Goal: Communication & Community: Ask a question

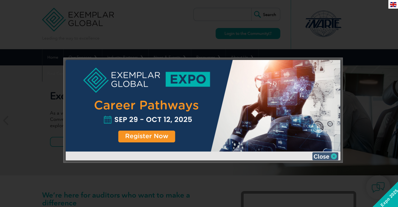
click at [332, 155] on img at bounding box center [325, 156] width 26 height 8
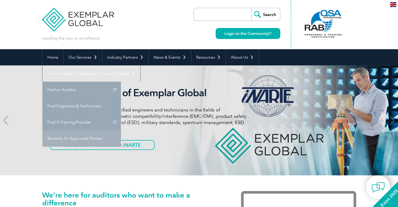
click at [121, 130] on link "Become An Approved Proctor" at bounding box center [81, 138] width 78 height 16
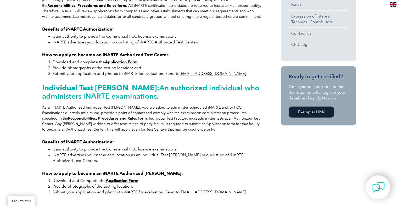
scroll to position [209, 0]
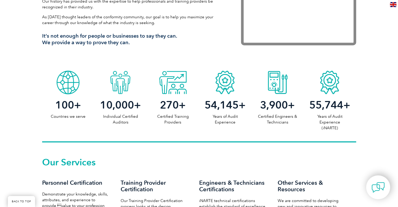
scroll to position [288, 0]
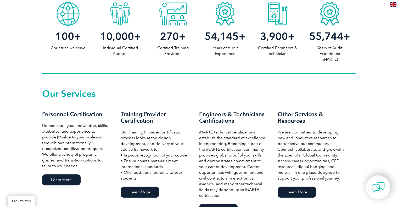
click at [176, 35] on span "270" at bounding box center [169, 36] width 19 height 13
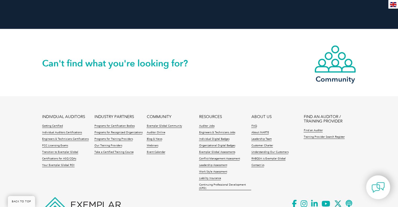
scroll to position [1203, 0]
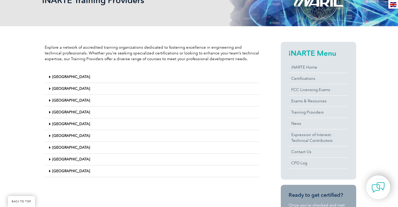
scroll to position [105, 0]
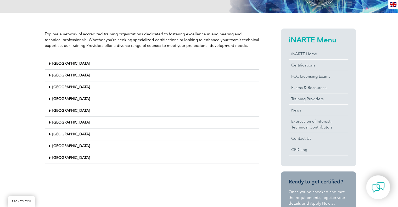
click at [50, 135] on icon at bounding box center [50, 134] width 2 height 4
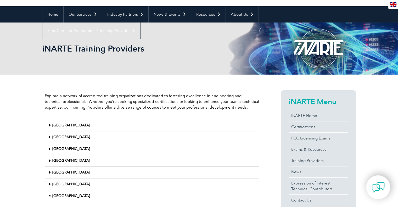
scroll to position [26, 0]
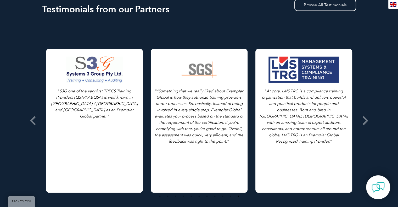
scroll to position [758, 0]
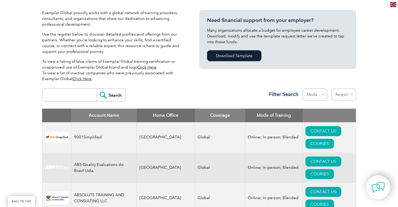
scroll to position [131, 0]
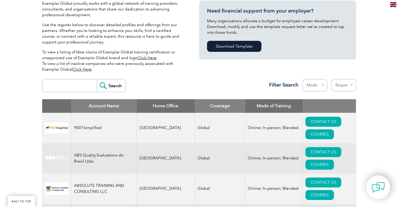
click at [59, 86] on input "search" at bounding box center [71, 85] width 52 height 13
type input "international services of compliance"
click at [105, 91] on input "Search" at bounding box center [111, 85] width 29 height 13
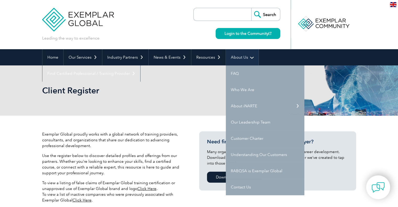
click at [242, 53] on link "About Us" at bounding box center [242, 57] width 33 height 16
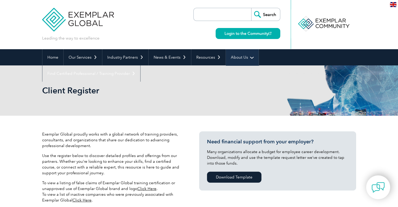
click at [242, 53] on link "About Us" at bounding box center [242, 57] width 33 height 16
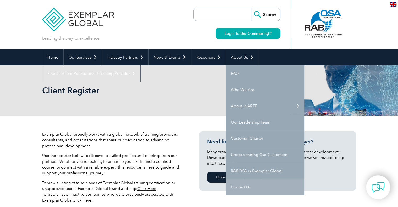
click at [251, 185] on link "Contact Us" at bounding box center [265, 187] width 78 height 16
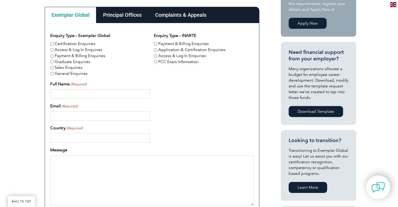
scroll to position [77, 0]
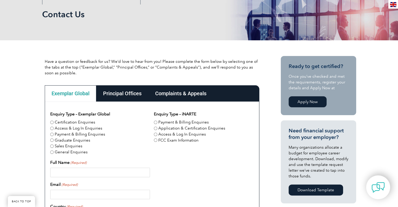
click at [139, 95] on div "Principal Offices" at bounding box center [122, 93] width 52 height 16
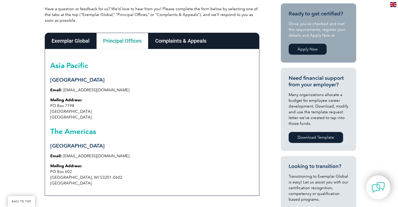
scroll to position [129, 0]
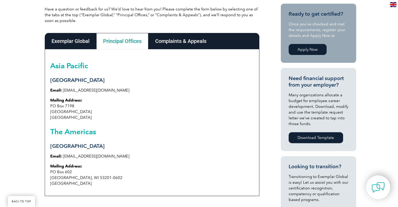
click at [183, 42] on div "Complaints & Appeals" at bounding box center [180, 41] width 65 height 16
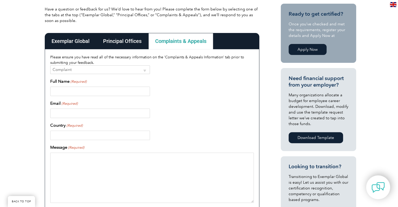
click at [137, 42] on div "Principal Offices" at bounding box center [122, 41] width 52 height 16
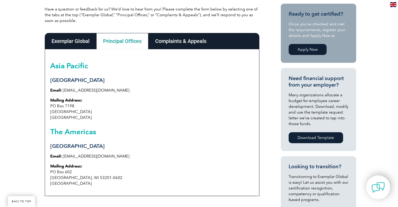
click at [70, 45] on div "Exemplar Global" at bounding box center [71, 41] width 52 height 16
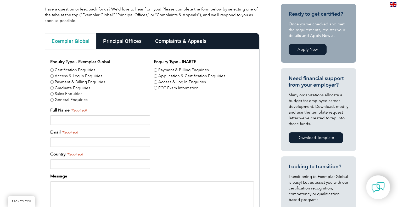
click at [52, 99] on input "General Enquiries" at bounding box center [51, 99] width 3 height 3
radio input "true"
click at [60, 113] on label "Full Name (Required)" at bounding box center [68, 110] width 36 height 6
click at [60, 115] on input "Full Name (Required)" at bounding box center [100, 119] width 100 height 9
click at [62, 119] on input "Full Name (Required)" at bounding box center [100, 119] width 100 height 9
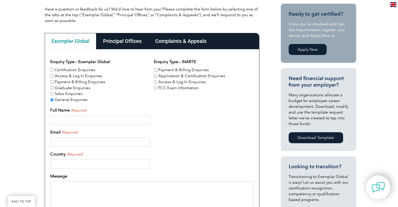
type input "[PERSON_NAME]"
type input "[EMAIL_ADDRESS][DOMAIN_NAME]"
type input "[GEOGRAPHIC_DATA]"
type input "[PHONE_NUMBER]"
drag, startPoint x: 110, startPoint y: 142, endPoint x: 41, endPoint y: 136, distance: 69.5
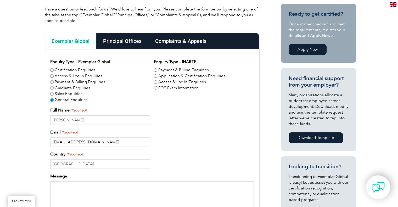
click at [41, 136] on div "Have a question or feedback for us? We’d love to hear from you! Please complete…" at bounding box center [199, 163] width 398 height 350
type input "[EMAIL_ADDRESS][DOMAIN_NAME]"
click at [82, 162] on input "[GEOGRAPHIC_DATA]" at bounding box center [100, 163] width 100 height 9
drag, startPoint x: 82, startPoint y: 162, endPoint x: 22, endPoint y: 151, distance: 60.8
click at [22, 151] on div "Have a question or feedback for us? We’d love to hear from you! Please complete…" at bounding box center [199, 163] width 398 height 350
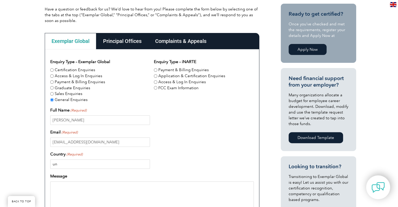
type input "u"
type input "[GEOGRAPHIC_DATA]"
click at [43, 142] on div "Exemplar Global Principal Offices Complaints & Appeals Exemplar Global Enquiry …" at bounding box center [152, 174] width 220 height 289
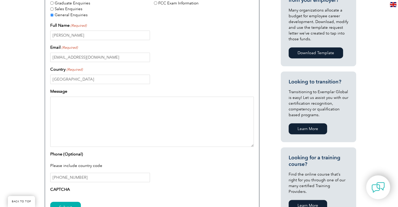
scroll to position [234, 0]
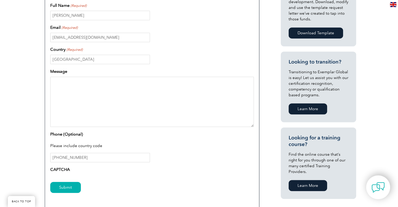
click at [64, 89] on textarea "Message" at bounding box center [151, 102] width 203 height 50
drag, startPoint x: 89, startPoint y: 159, endPoint x: 55, endPoint y: 161, distance: 33.5
click at [55, 161] on input "[PHONE_NUMBER]" at bounding box center [100, 157] width 100 height 9
type input "[PHONE_NUMBER]"
click at [67, 169] on label "CAPTCHA" at bounding box center [60, 169] width 20 height 6
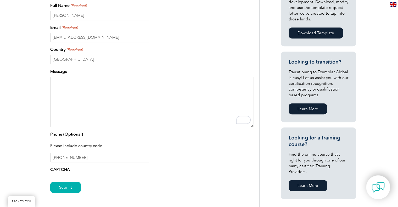
drag, startPoint x: 60, startPoint y: 169, endPoint x: 59, endPoint y: 167, distance: 3.1
click at [59, 168] on label "CAPTCHA" at bounding box center [60, 169] width 20 height 6
click at [59, 167] on label "CAPTCHA" at bounding box center [60, 169] width 20 height 6
click at [57, 167] on label "CAPTCHA" at bounding box center [60, 169] width 20 height 6
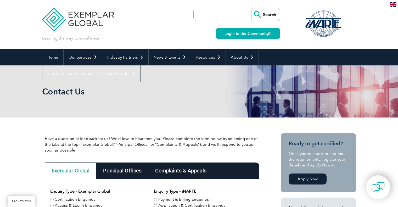
scroll to position [234, 0]
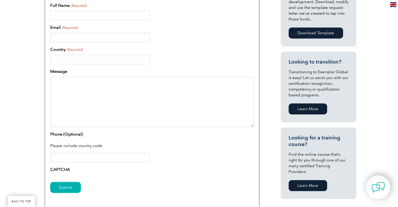
click at [61, 169] on label "CAPTCHA" at bounding box center [60, 169] width 20 height 6
click at [61, 170] on label "CAPTCHA" at bounding box center [60, 169] width 20 height 6
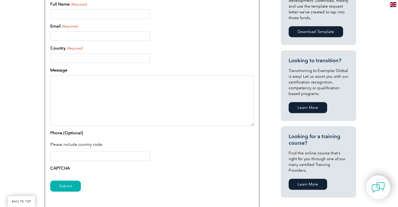
scroll to position [156, 0]
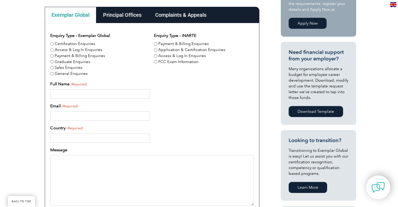
click at [53, 74] on input "General Enquiries" at bounding box center [51, 73] width 3 height 3
radio input "true"
click at [62, 95] on input "Full Name (Required)" at bounding box center [100, 93] width 100 height 9
type input "[PERSON_NAME]"
type input "[EMAIL_ADDRESS][DOMAIN_NAME]"
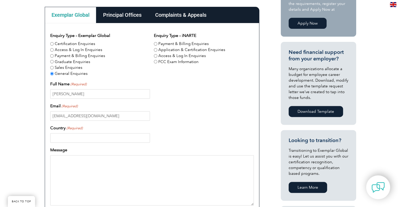
type input "[GEOGRAPHIC_DATA]"
type input "[PHONE_NUMBER]"
drag, startPoint x: 92, startPoint y: 116, endPoint x: 0, endPoint y: 112, distance: 92.4
click at [0, 112] on div "Have a question or feedback for us? We’d love to hear from you! Please complete…" at bounding box center [199, 137] width 398 height 350
type input "[EMAIL_ADDRESS][DOMAIN_NAME]"
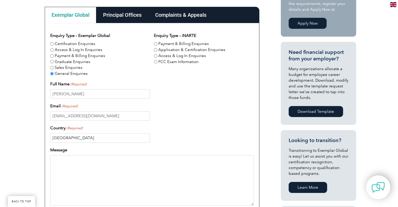
drag, startPoint x: 78, startPoint y: 136, endPoint x: 15, endPoint y: 135, distance: 62.8
click at [15, 135] on div "Have a question or feedback for us? We’d love to hear from you! Please complete…" at bounding box center [199, 137] width 398 height 350
type input "[GEOGRAPHIC_DATA]"
click at [65, 182] on textarea "Message" at bounding box center [151, 180] width 203 height 50
paste textarea "Loremips dol Sitametconsec ad Elitsedd Eiusmo Temporin Utlaboree do MAG Aliq En…"
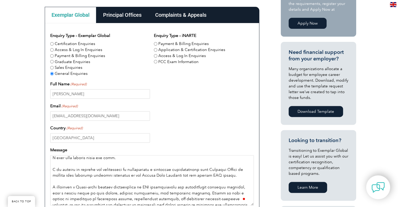
scroll to position [26, 0]
click at [117, 166] on textarea "Message" at bounding box center [151, 180] width 203 height 50
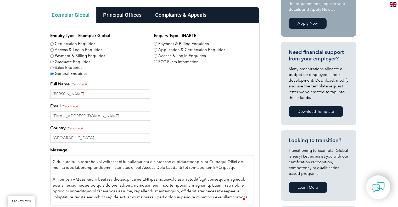
scroll to position [34, 0]
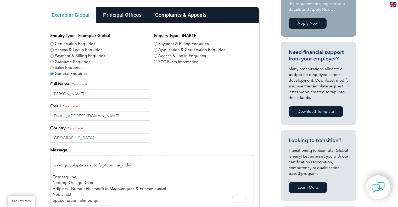
click at [83, 193] on textarea "Message" at bounding box center [151, 180] width 203 height 50
type textarea "Loremips dol Sitametconsec ad Elitsedd Eiusmo Temporin Utlaboree do MAG Aliq En…"
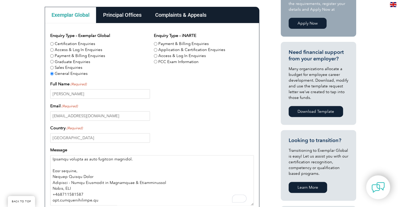
drag, startPoint x: 97, startPoint y: 196, endPoint x: 73, endPoint y: 162, distance: 42.0
click at [73, 162] on textarea "Message" at bounding box center [151, 180] width 203 height 50
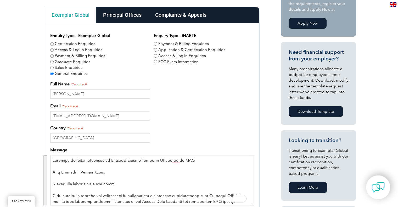
drag, startPoint x: 101, startPoint y: 201, endPoint x: 38, endPoint y: 123, distance: 100.4
click at [38, 123] on div "Have a question or feedback for us? We’d love to hear from you! Please complete…" at bounding box center [199, 137] width 398 height 350
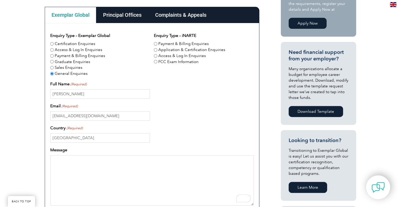
paste textarea "Loremips dol Sitametconsec ad Elitsedd Eiusmo Temporin Utlaboree do MAG Aliq En…"
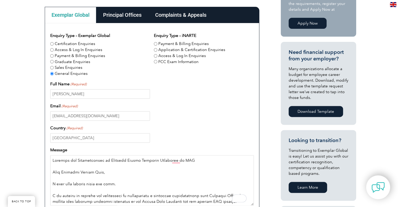
scroll to position [50, 0]
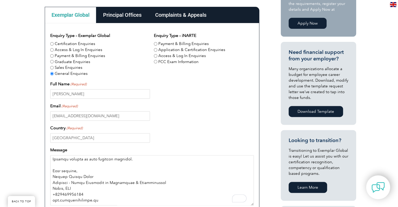
drag, startPoint x: 99, startPoint y: 200, endPoint x: 53, endPoint y: 200, distance: 46.0
click at [53, 200] on textarea "Message" at bounding box center [151, 180] width 203 height 50
type textarea "Loremips dol Sitametconsec ad Elitsedd Eiusmo Temporin Utlaboree do MAG Aliq En…"
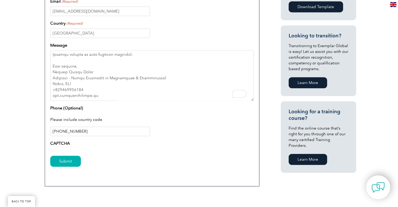
drag, startPoint x: 92, startPoint y: 133, endPoint x: 43, endPoint y: 128, distance: 49.1
click at [43, 128] on div "Exemplar Global Principal Offices Complaints & Appeals Exemplar Global Enquiry …" at bounding box center [152, 44] width 220 height 289
type input "[PHONE_NUMBER]"
click at [5, 100] on div "Have a question or feedback for us? We’d love to hear from you! Please complete…" at bounding box center [199, 32] width 398 height 350
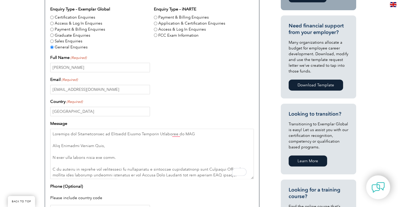
click at [4, 102] on div "Have a question or feedback for us? We’d love to hear from you! Please complete…" at bounding box center [199, 110] width 398 height 350
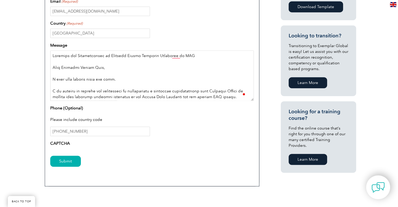
click at [81, 92] on textarea "Message" at bounding box center [151, 75] width 203 height 50
click at [30, 134] on div "Have a question or feedback for us? We’d love to hear from you! Please complete…" at bounding box center [199, 32] width 398 height 350
click at [68, 161] on input "Submit" at bounding box center [65, 161] width 31 height 11
click at [72, 157] on input "Submit" at bounding box center [65, 161] width 31 height 11
